Goal: Task Accomplishment & Management: Use online tool/utility

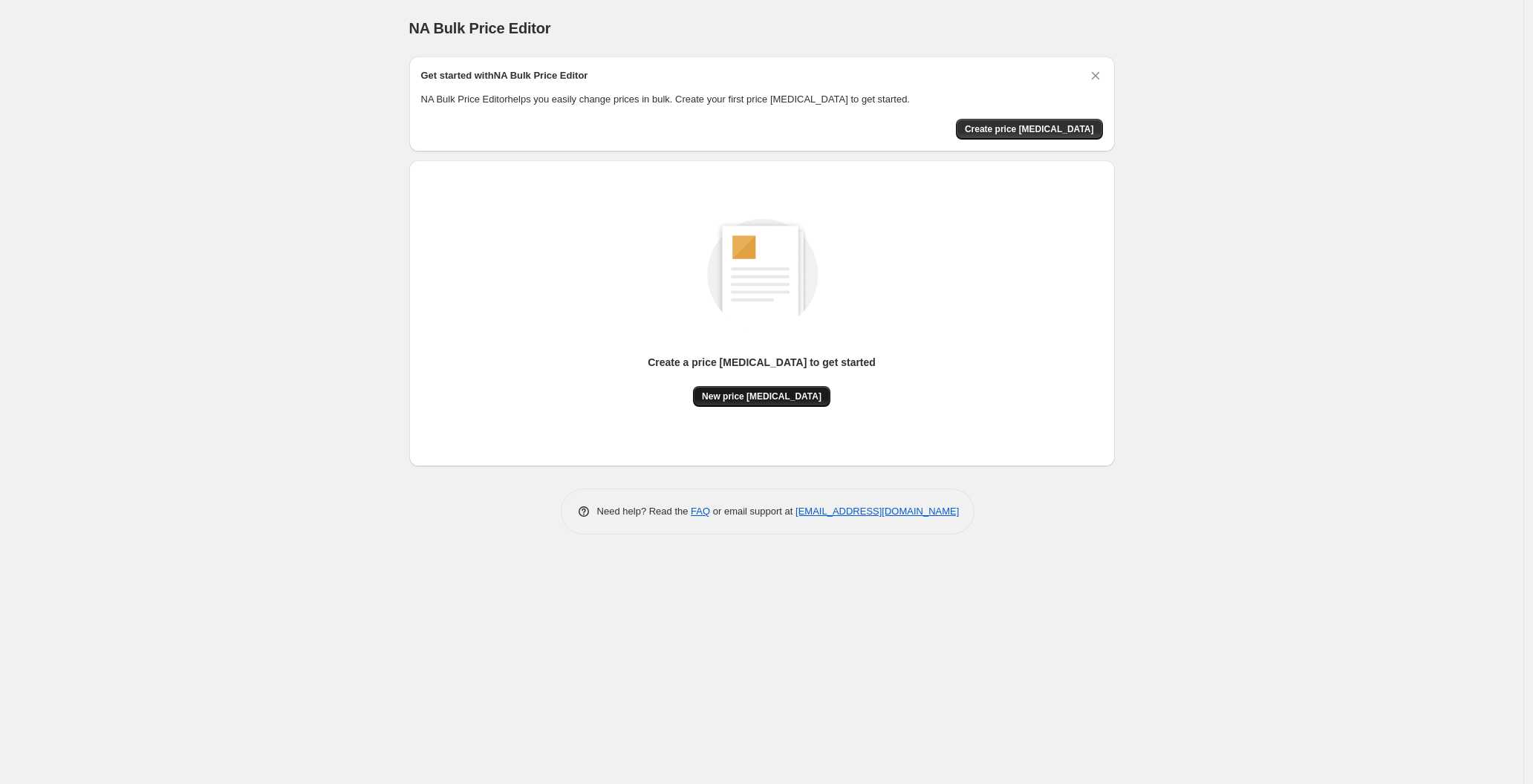
click at [772, 393] on span "New price [MEDICAL_DATA]" at bounding box center [761, 396] width 120 height 12
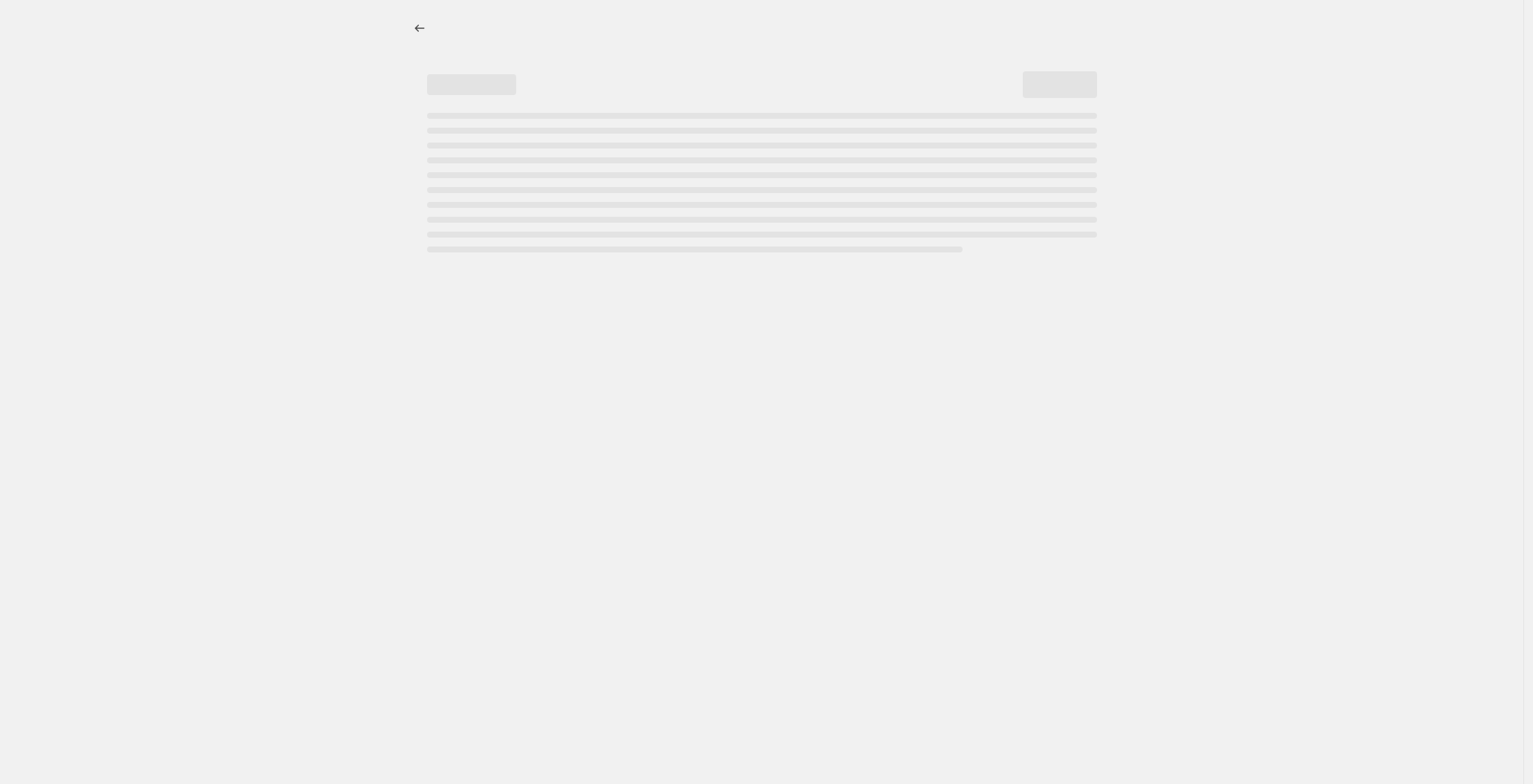
select select "percentage"
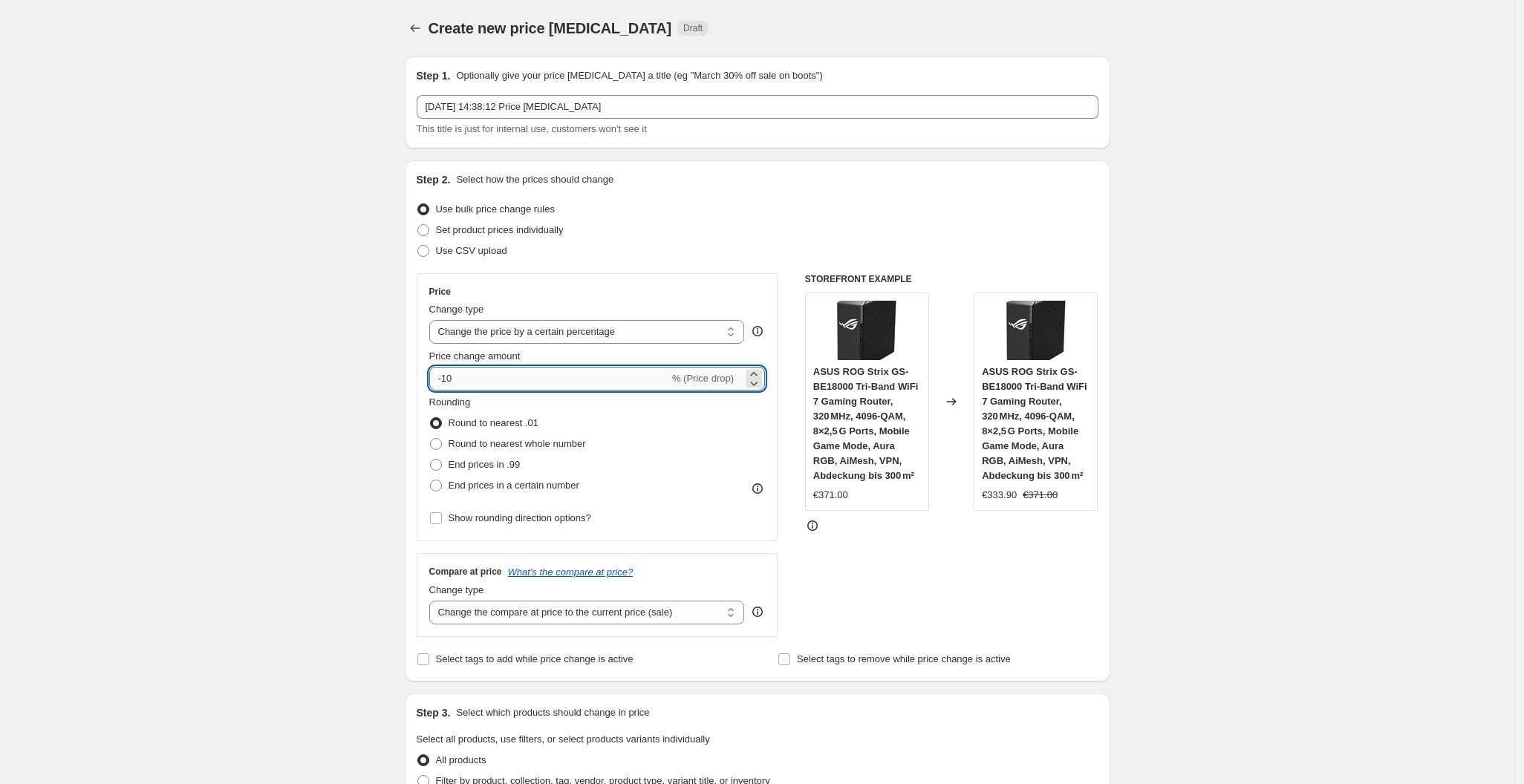
click at [488, 387] on input "-10" at bounding box center [549, 378] width 240 height 24
type input "-1"
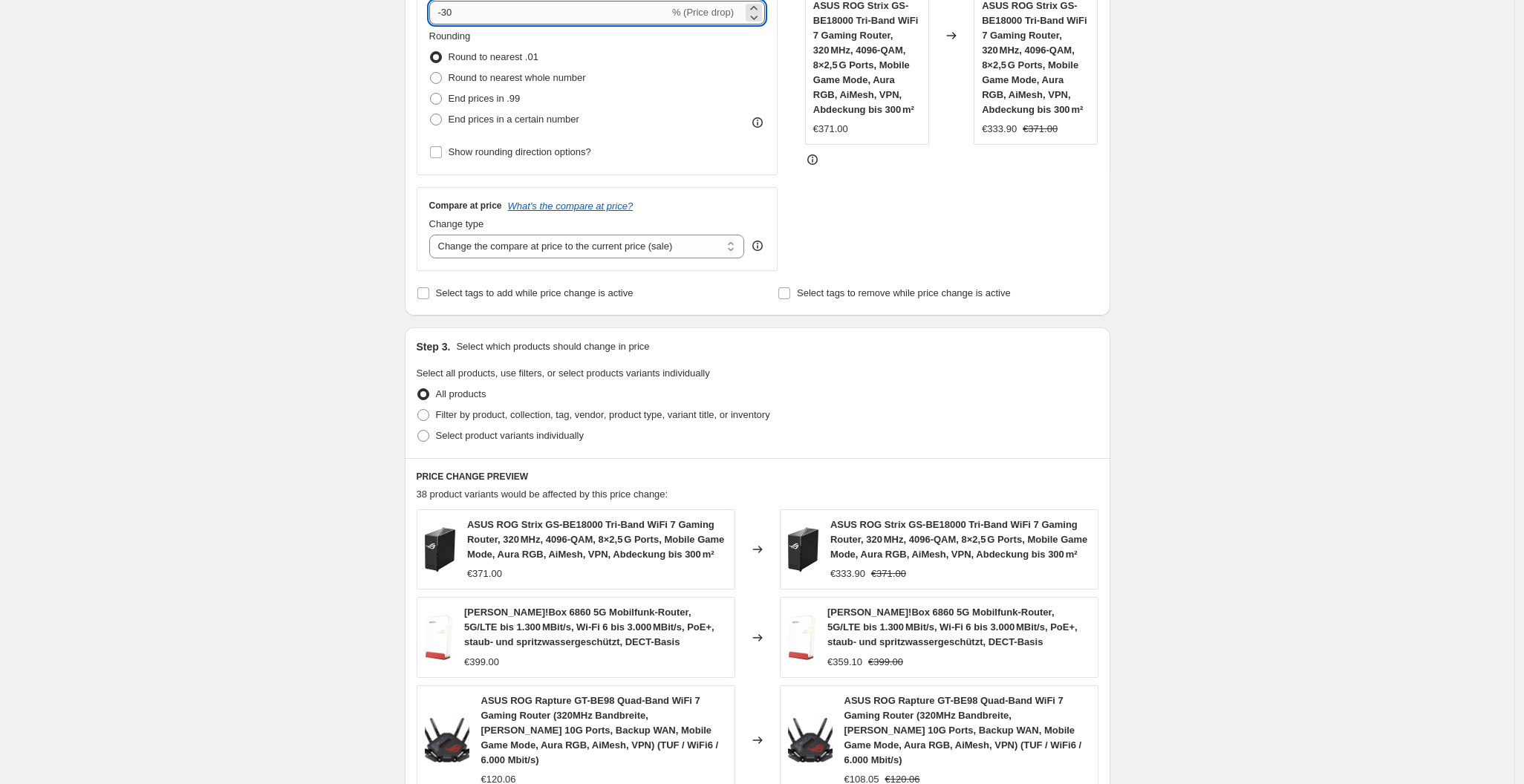
scroll to position [861, 0]
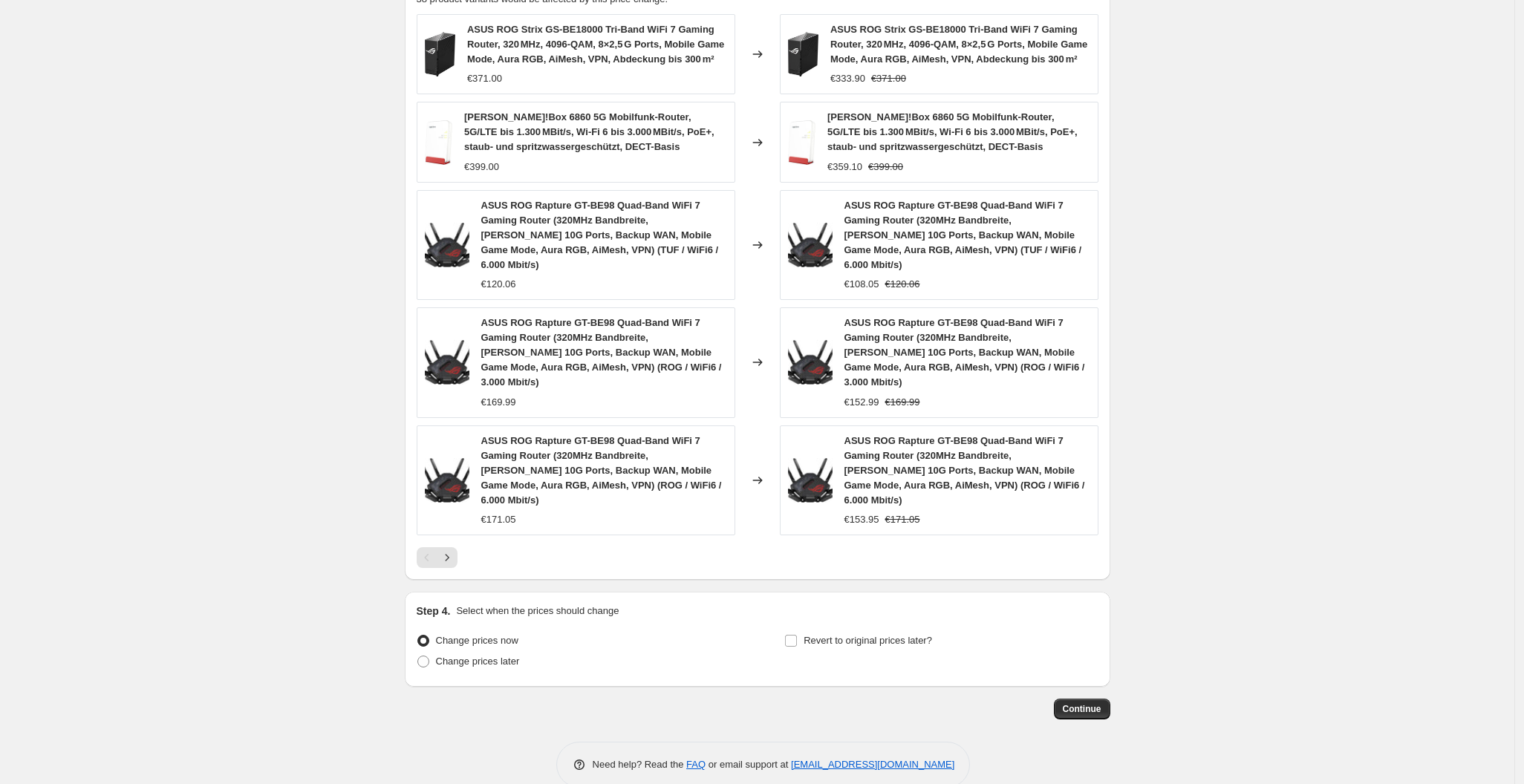
type input "-30"
drag, startPoint x: 1091, startPoint y: 694, endPoint x: 1073, endPoint y: 683, distance: 21.1
click at [1073, 703] on span "Continue" at bounding box center [1081, 709] width 39 height 12
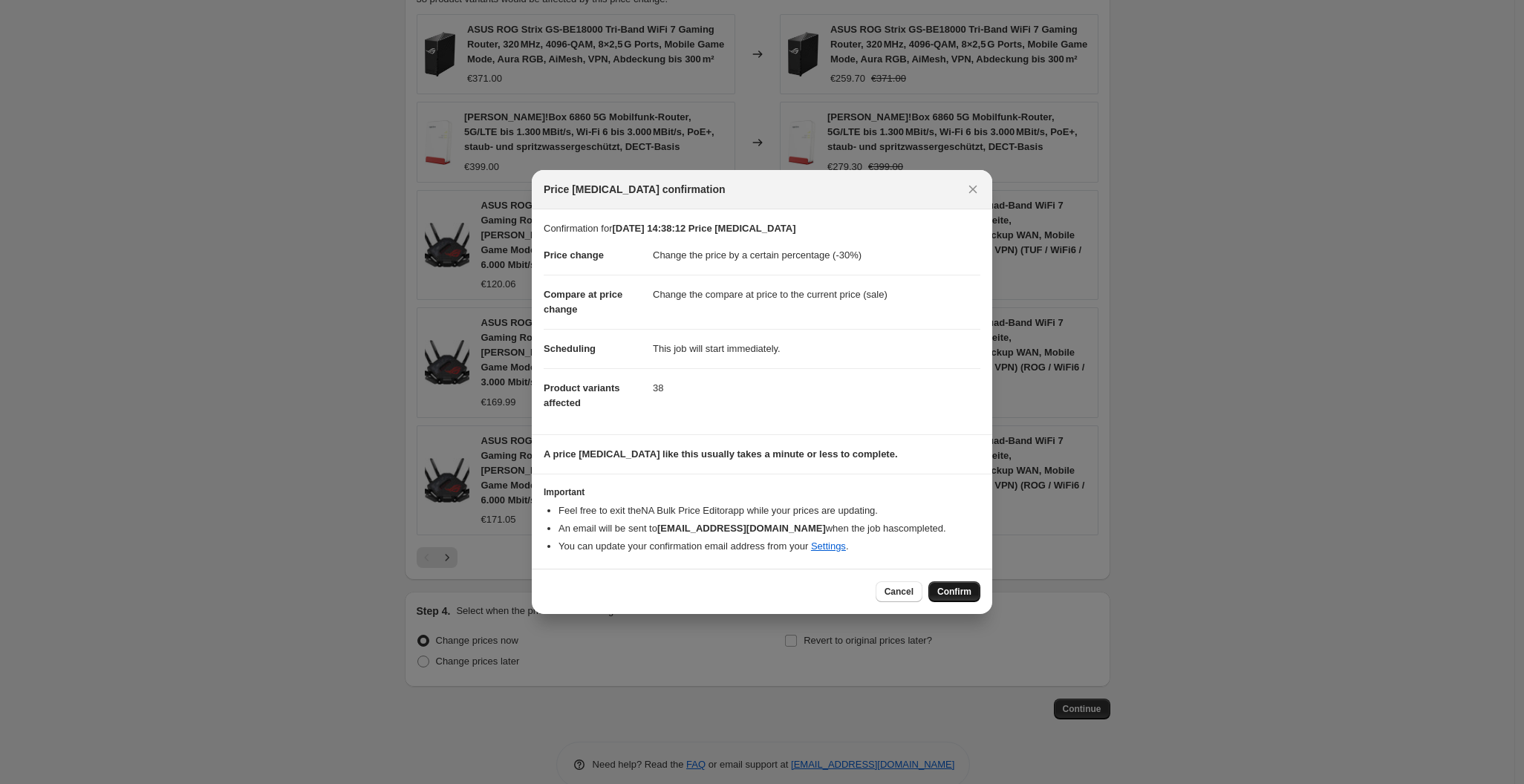
click at [957, 595] on span "Confirm" at bounding box center [954, 591] width 34 height 12
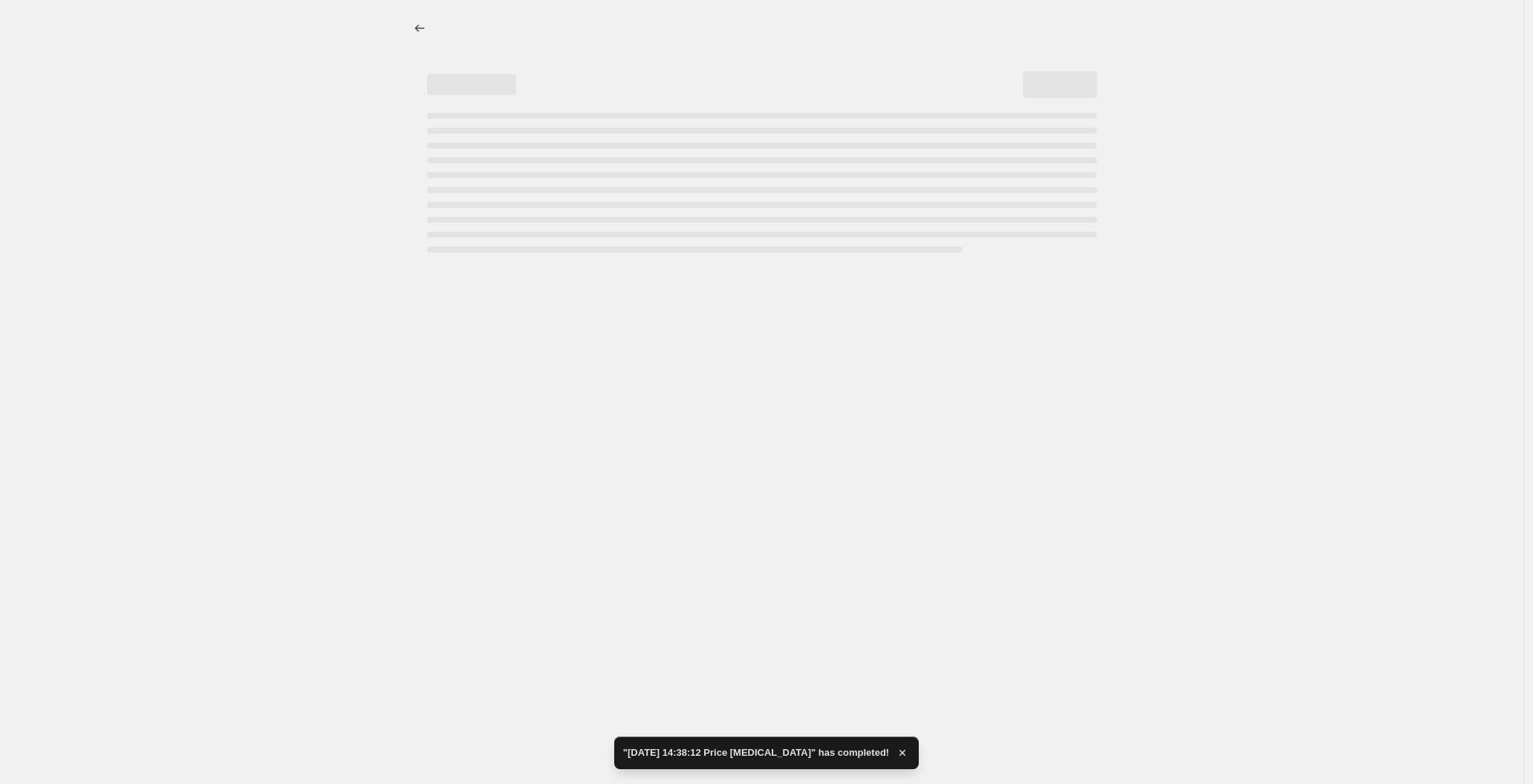
select select "percentage"
